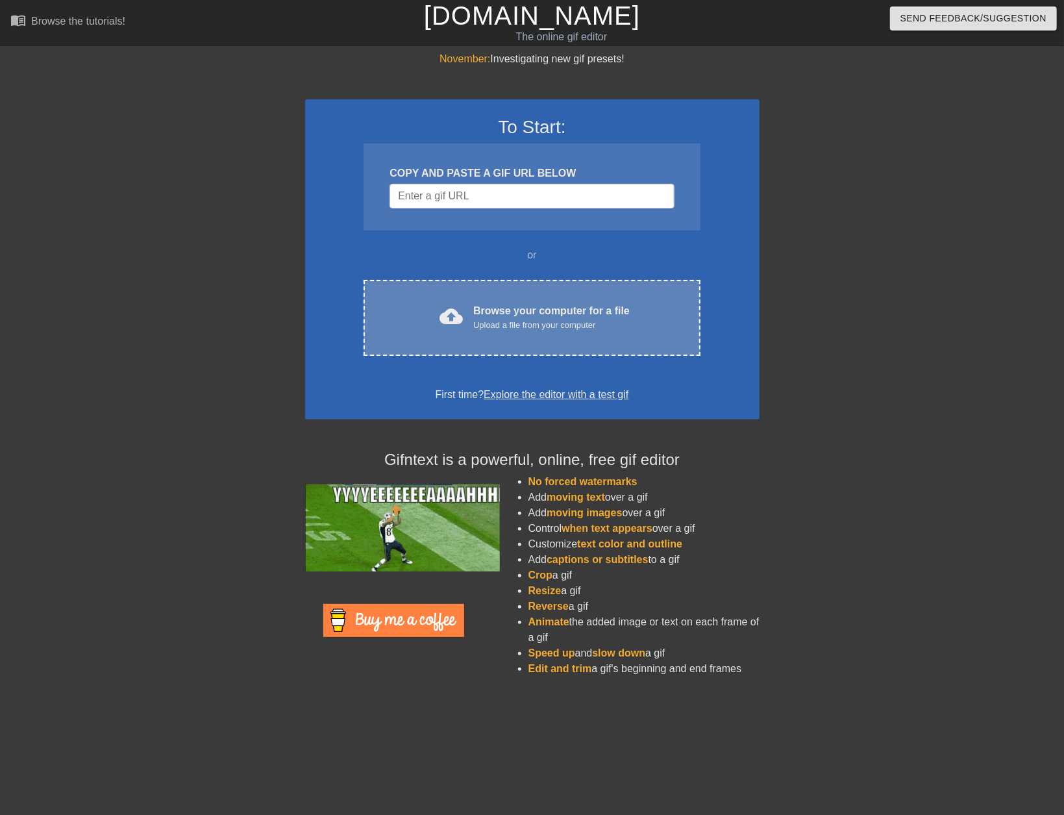
click at [524, 322] on div "Upload a file from your computer" at bounding box center [551, 325] width 156 height 13
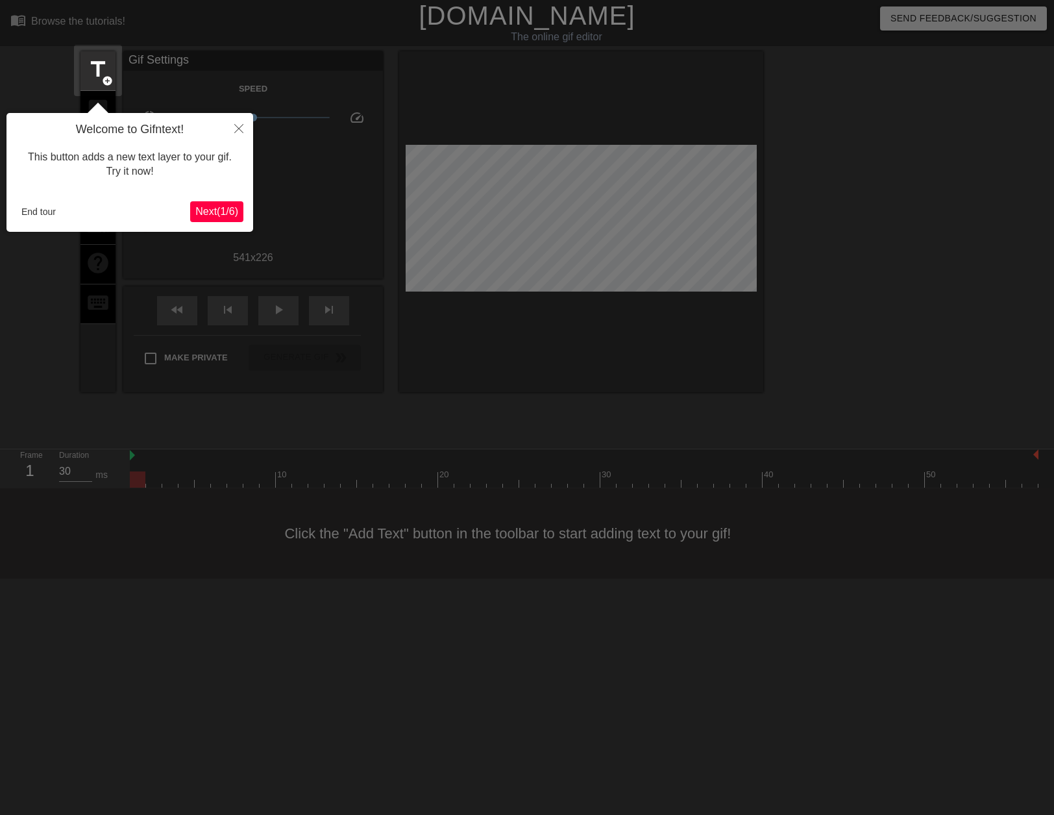
click at [209, 208] on span "Next ( 1 / 6 )" at bounding box center [216, 211] width 43 height 11
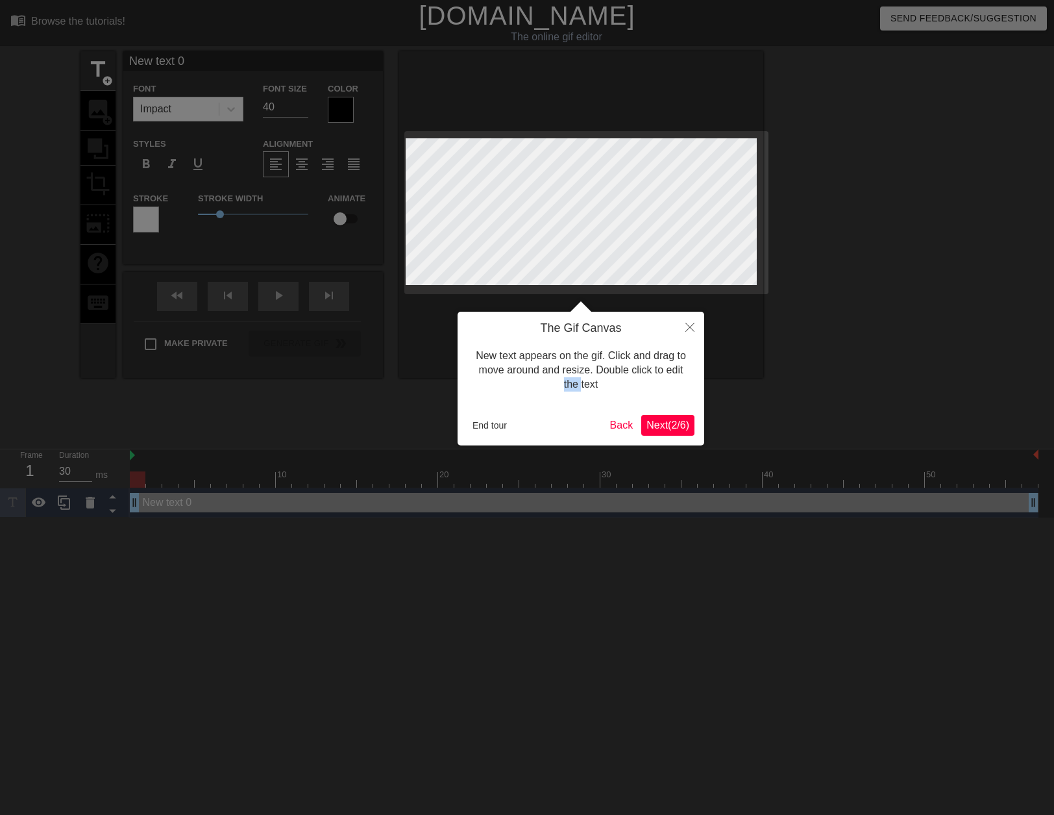
click at [209, 208] on body "menu_book Browse the tutorials! [DOMAIN_NAME] The online gif editor Send Feedba…" at bounding box center [527, 258] width 1054 height 517
click at [663, 428] on span "Next ( 2 / 6 )" at bounding box center [667, 424] width 43 height 11
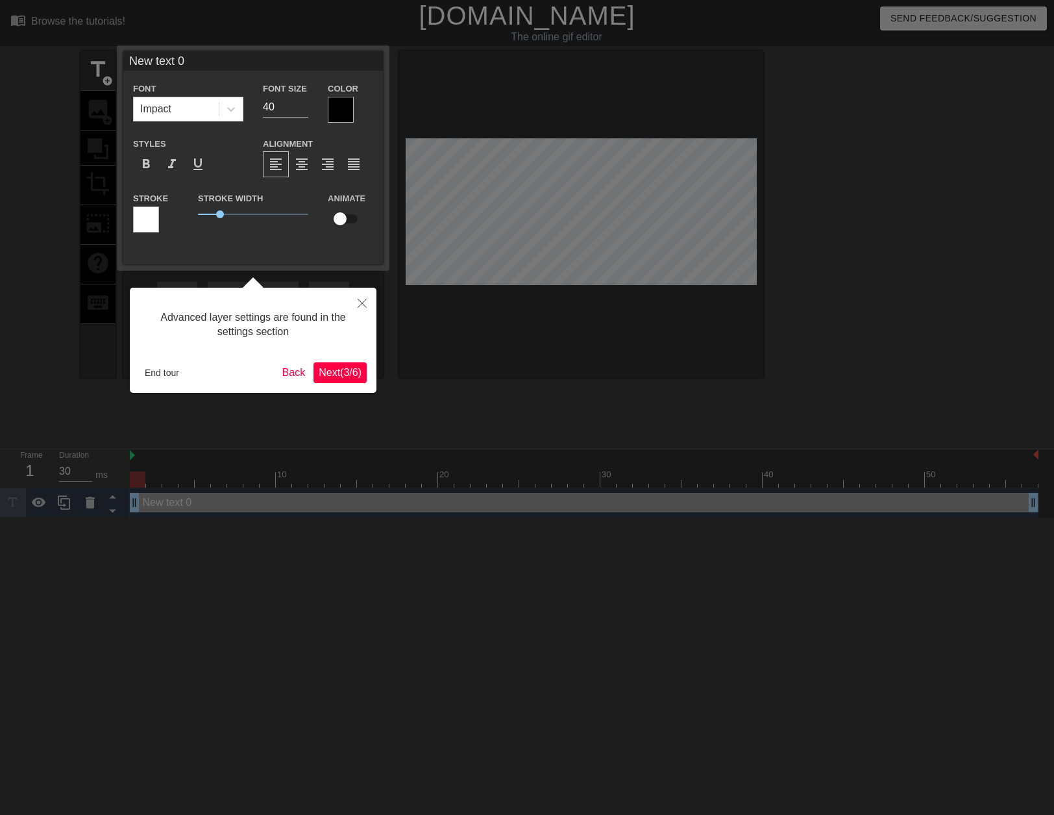
click at [352, 372] on span "Next ( 3 / 6 )" at bounding box center [340, 372] width 43 height 11
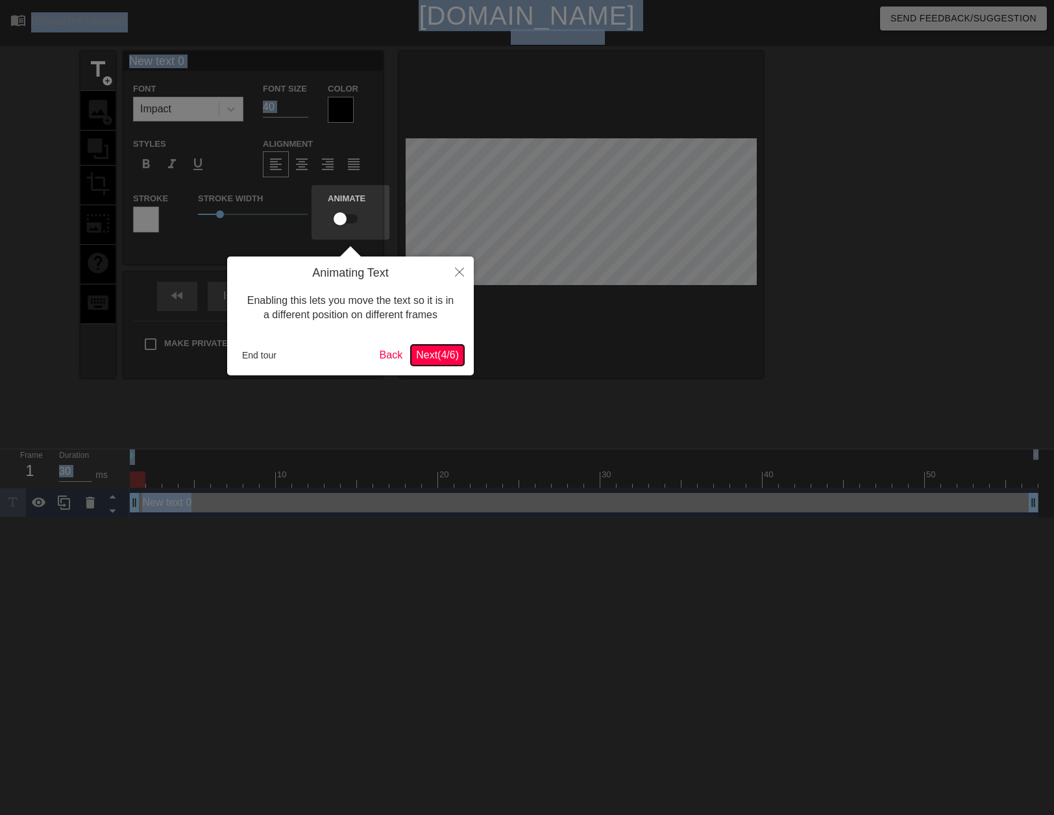
click at [458, 360] on span "Next ( 4 / 6 )" at bounding box center [437, 354] width 43 height 11
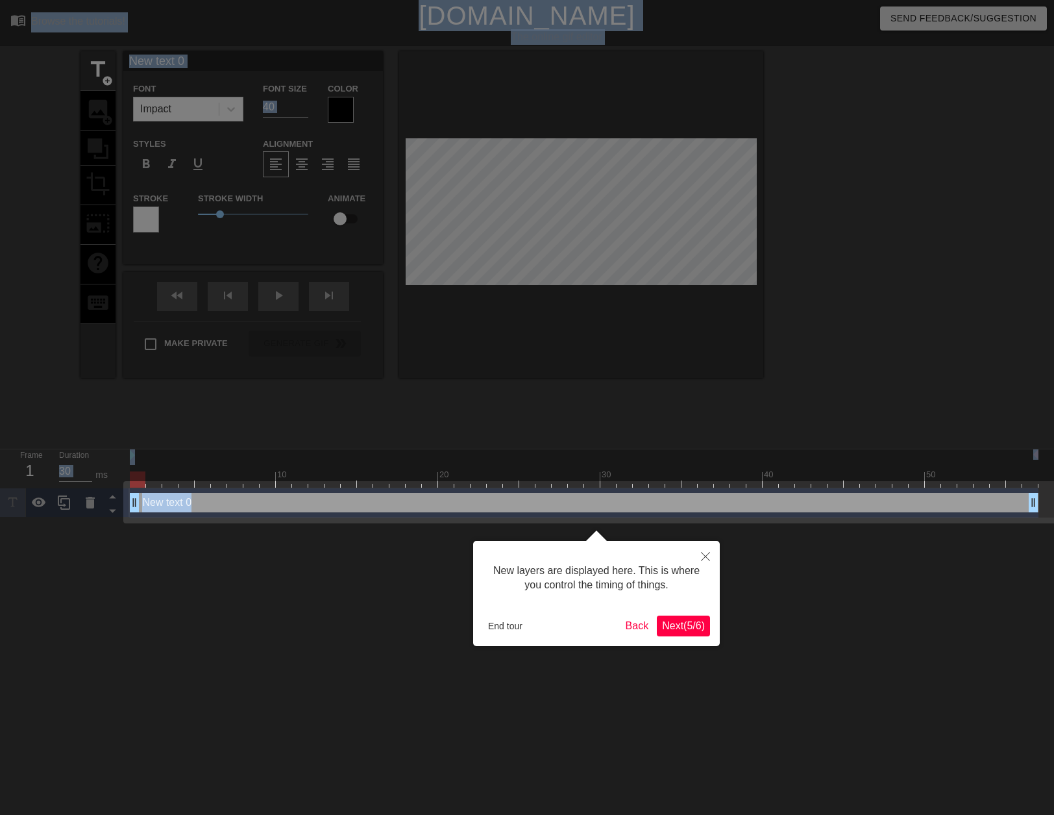
click at [674, 624] on span "Next ( 5 / 6 )" at bounding box center [683, 625] width 43 height 11
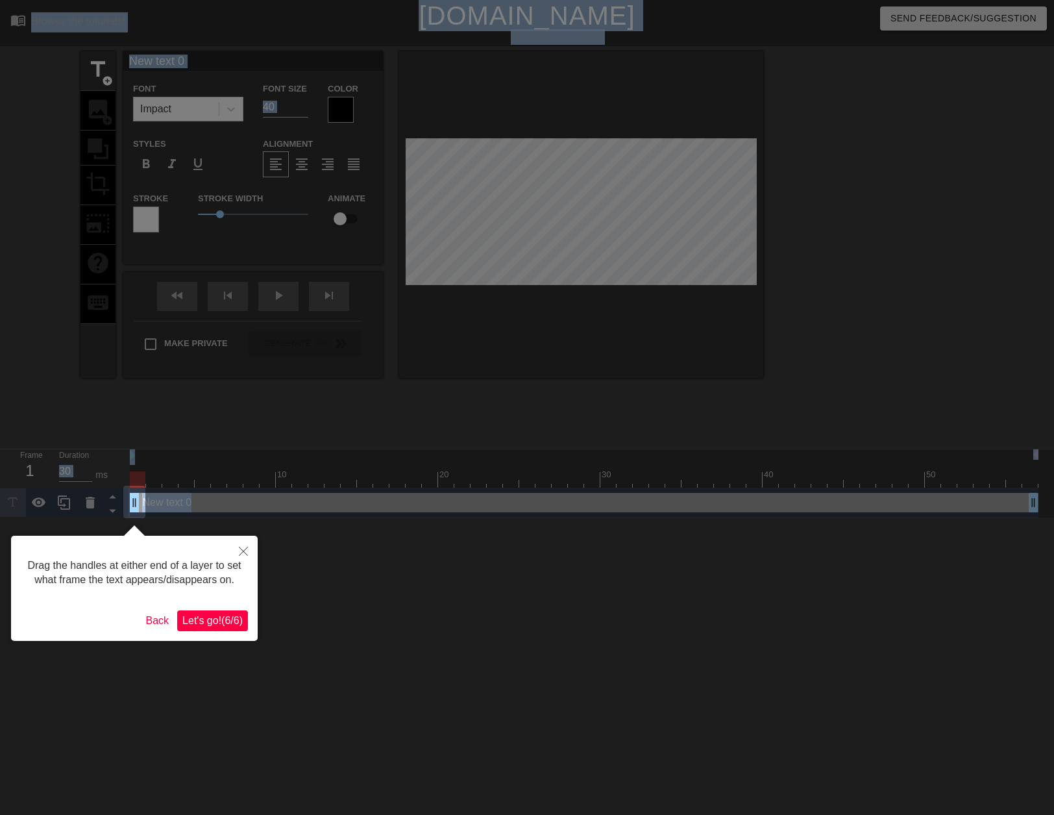
click at [219, 616] on span "Let's go! ( 6 / 6 )" at bounding box center [212, 620] width 60 height 11
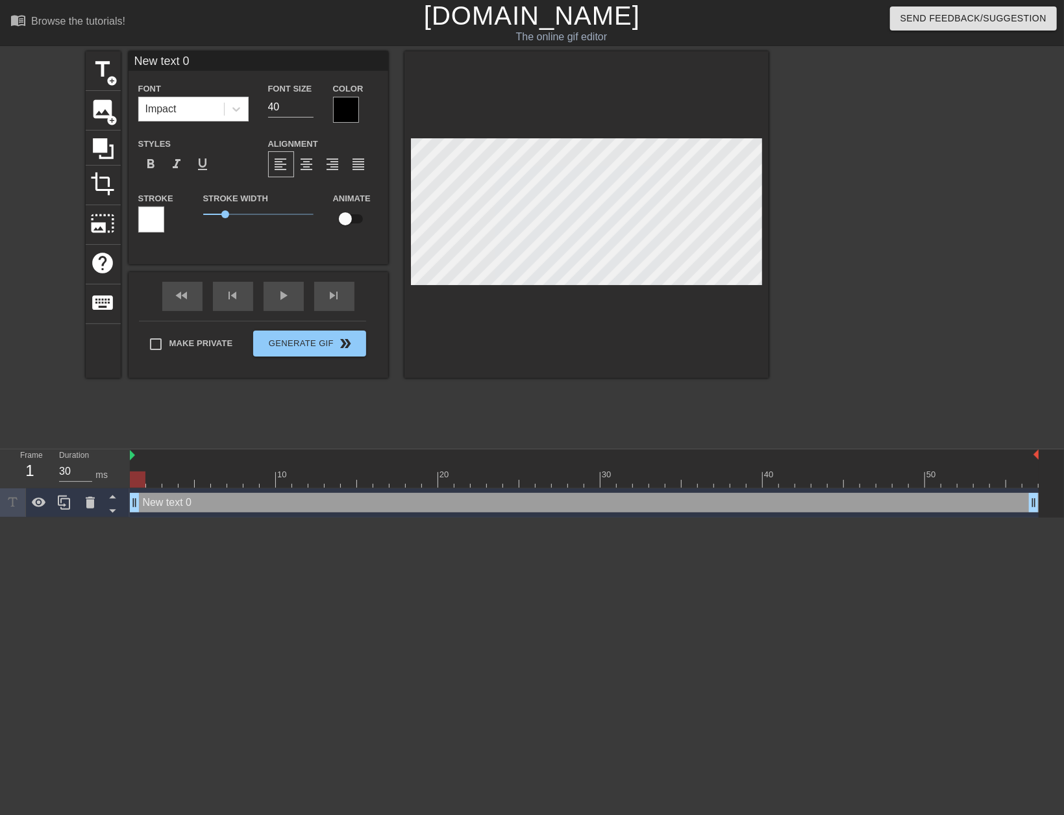
scroll to position [2, 1]
type input "Newtext 0"
type textarea "Newtext 0"
click at [572, 338] on div at bounding box center [586, 214] width 364 height 326
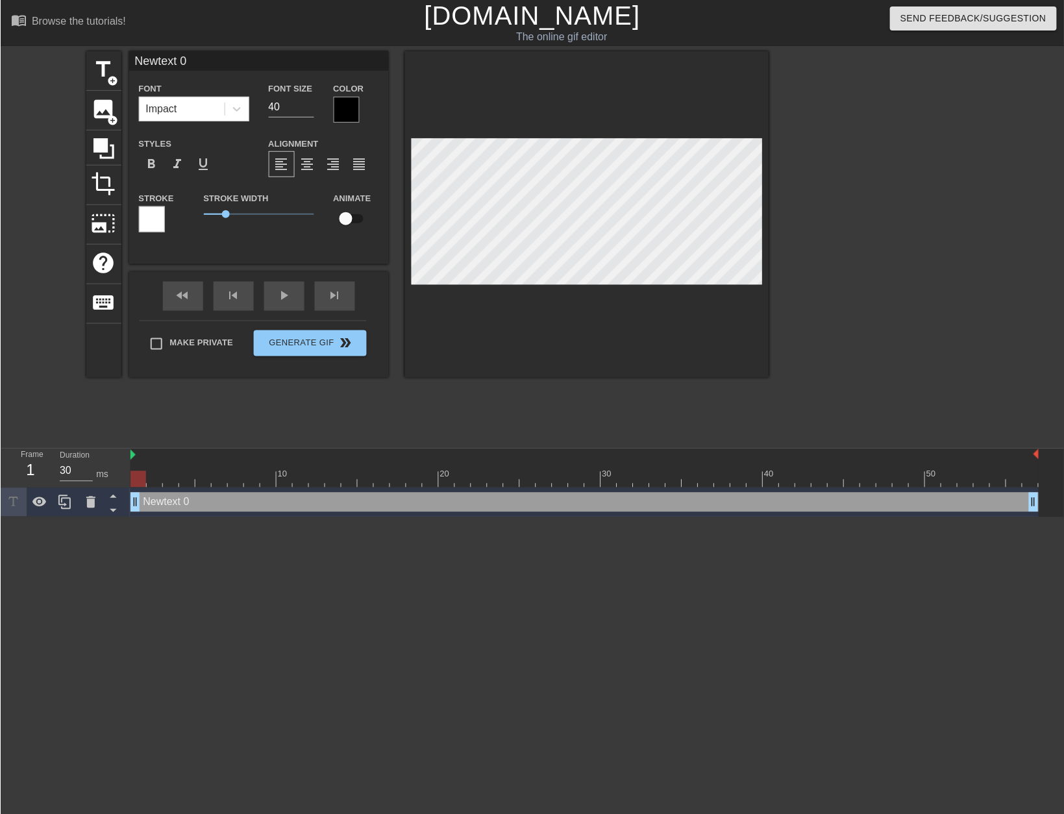
scroll to position [2, 1]
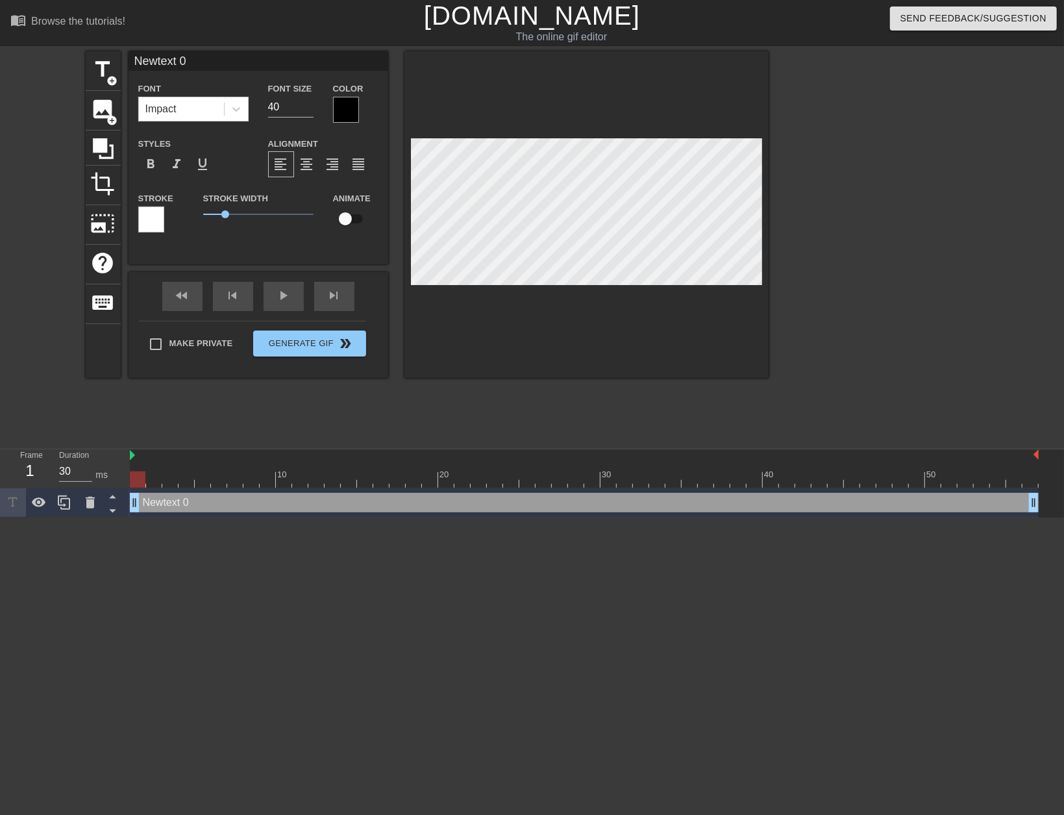
type input "0"
type textarea "0"
type input "0"
type textarea "0"
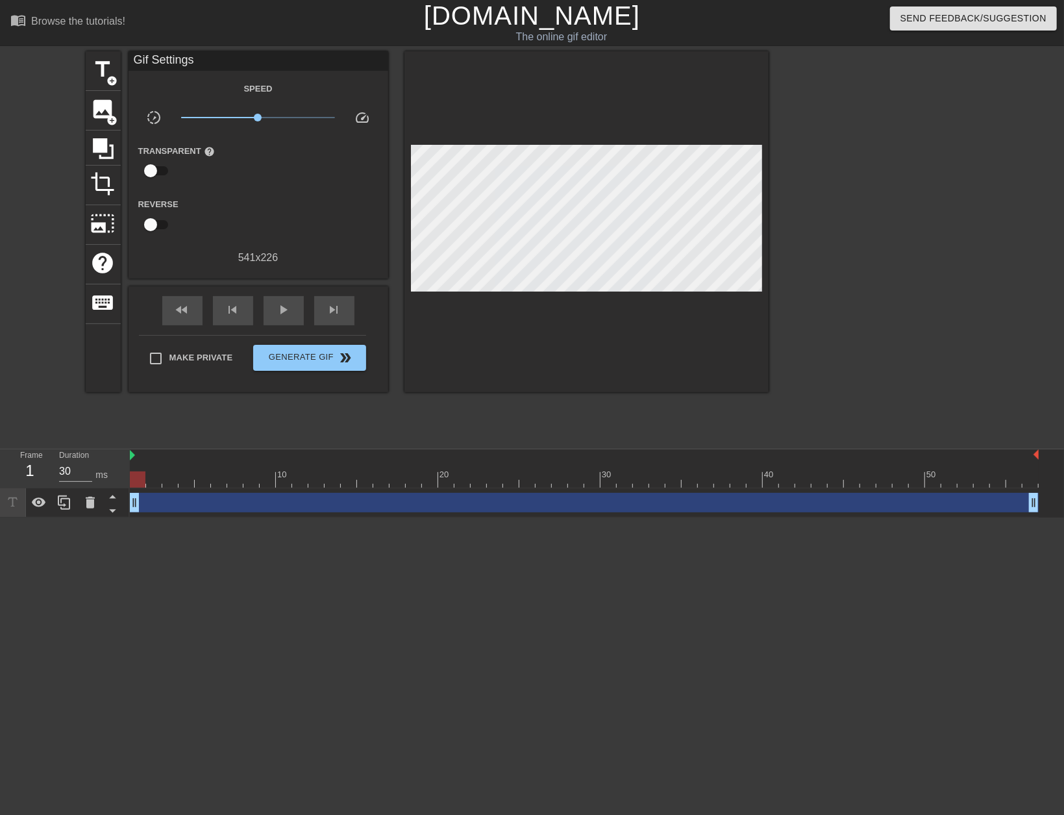
click at [712, 416] on div "title add_circle image add_circle crop photo_size_select_large help keyboard Gi…" at bounding box center [427, 245] width 683 height 389
click at [30, 470] on div "1" at bounding box center [29, 470] width 19 height 23
click at [1031, 476] on div at bounding box center [584, 479] width 909 height 16
drag, startPoint x: 1033, startPoint y: 480, endPoint x: 1063, endPoint y: 480, distance: 29.9
click at [1063, 480] on div "10 20 30 40 50 drag_handle drag_handle" at bounding box center [597, 483] width 934 height 68
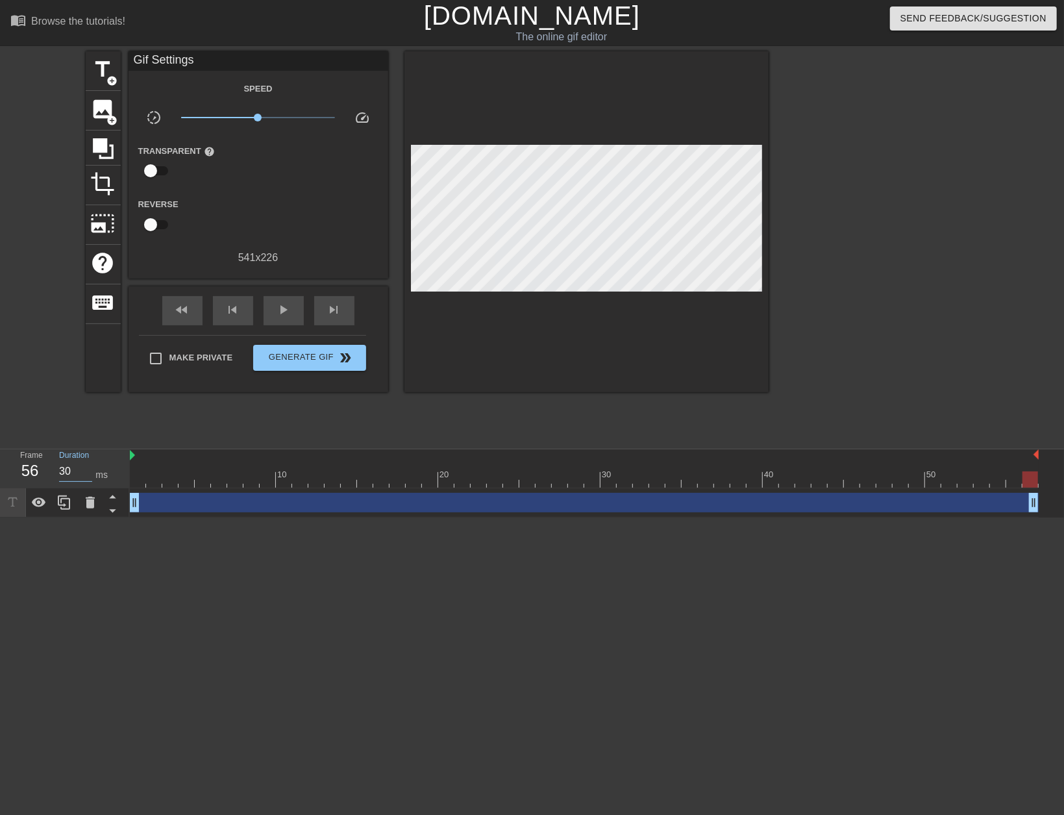
drag, startPoint x: 66, startPoint y: 469, endPoint x: 60, endPoint y: 470, distance: 6.5
click at [60, 470] on input "30" at bounding box center [75, 471] width 33 height 21
type input "10000"
click at [237, 517] on html "menu_book Browse the tutorials! [DOMAIN_NAME] The online gif editor Send Feedba…" at bounding box center [532, 258] width 1064 height 517
click at [34, 502] on icon at bounding box center [39, 502] width 14 height 10
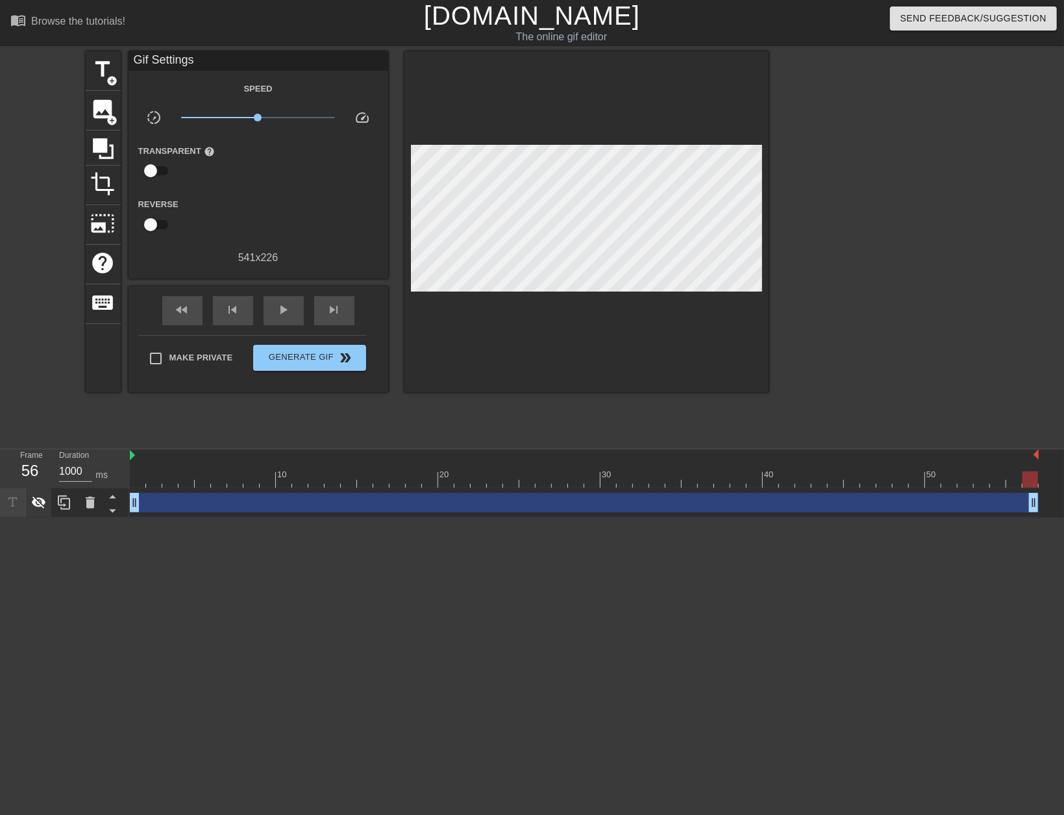
click at [31, 506] on div at bounding box center [39, 502] width 26 height 29
drag, startPoint x: 1035, startPoint y: 504, endPoint x: 1055, endPoint y: 502, distance: 20.9
click at [1055, 502] on div "drag_handle drag_handle" at bounding box center [597, 502] width 934 height 29
click at [300, 358] on span "Generate Gif double_arrow" at bounding box center [309, 358] width 102 height 16
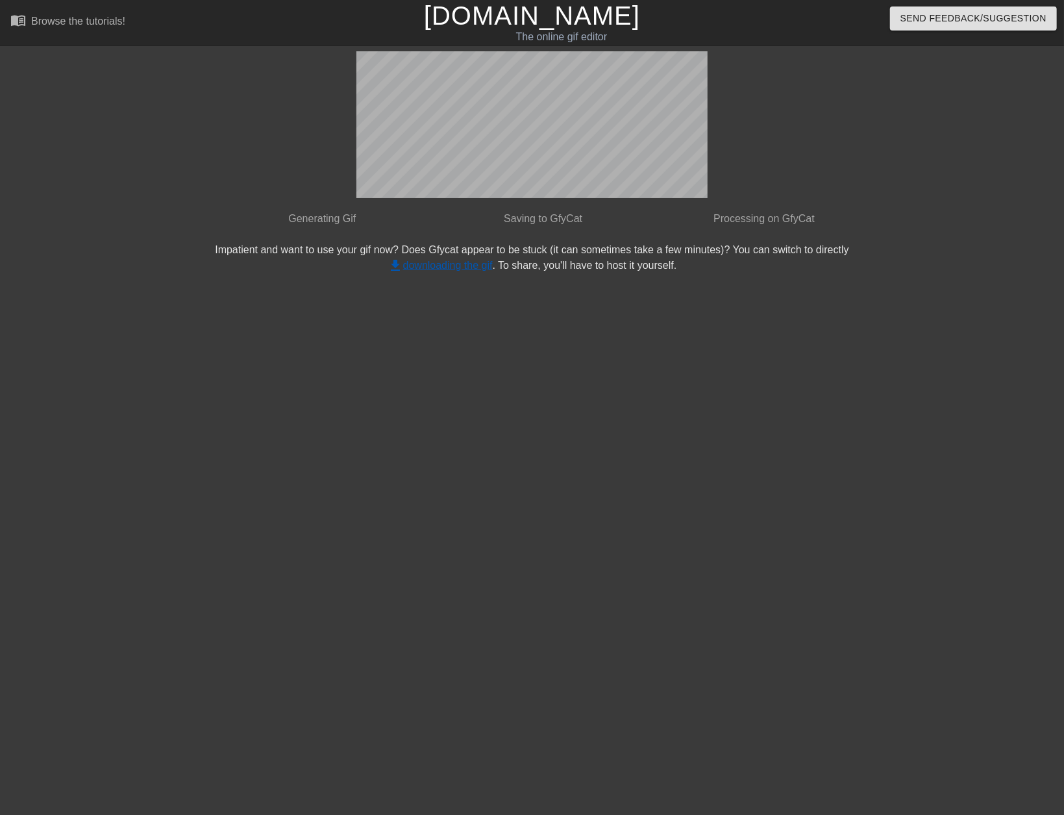
click at [436, 268] on link "get_app downloading the gif" at bounding box center [439, 265] width 105 height 11
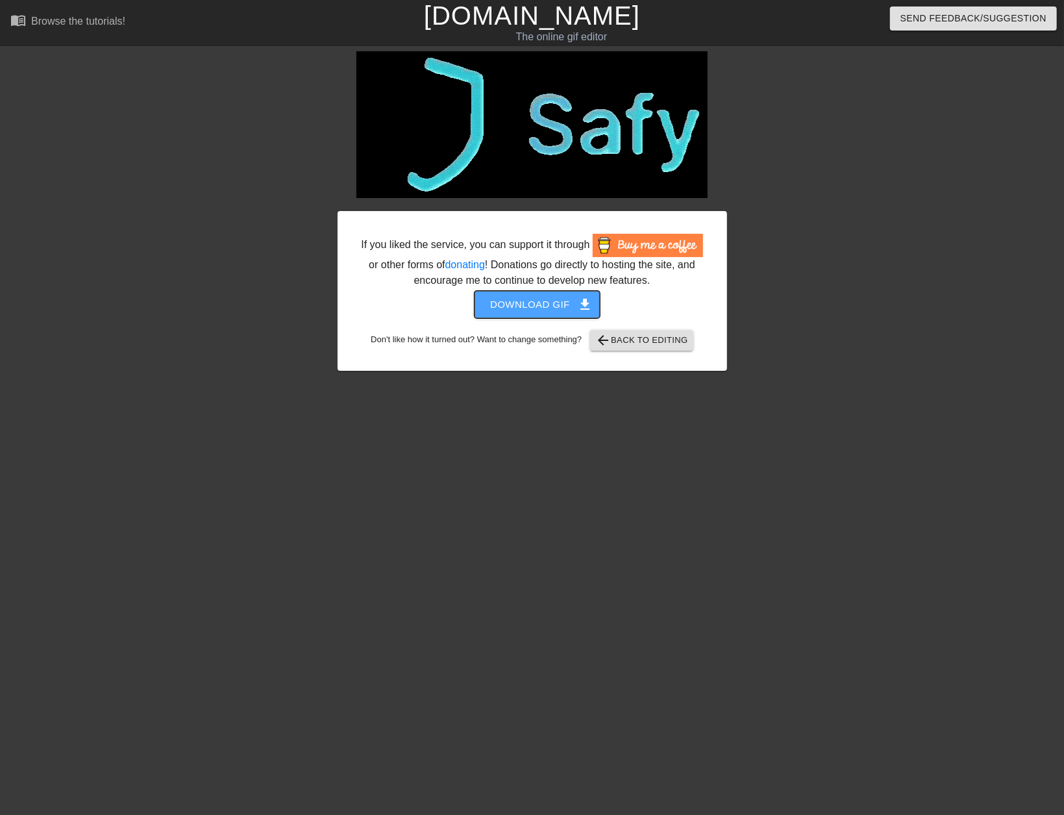
click at [542, 304] on span "Download gif get_app" at bounding box center [537, 304] width 94 height 17
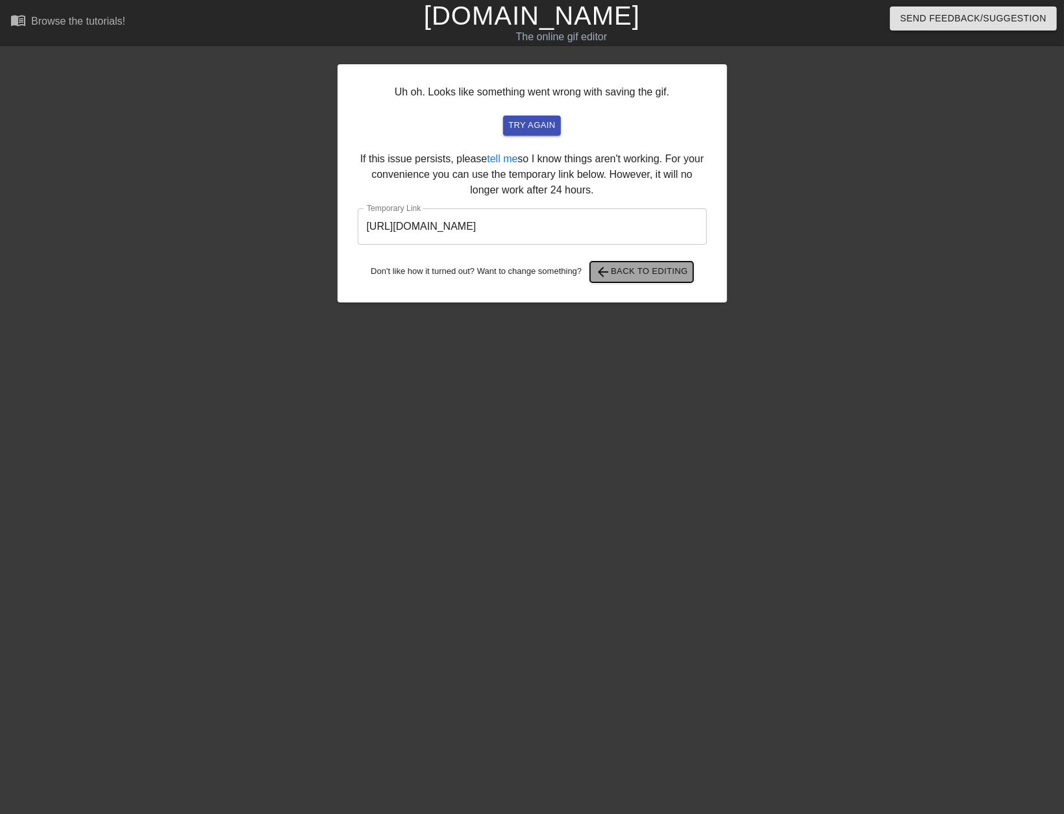
click at [614, 270] on span "arrow_back Back to Editing" at bounding box center [641, 272] width 93 height 16
